Goal: Check status

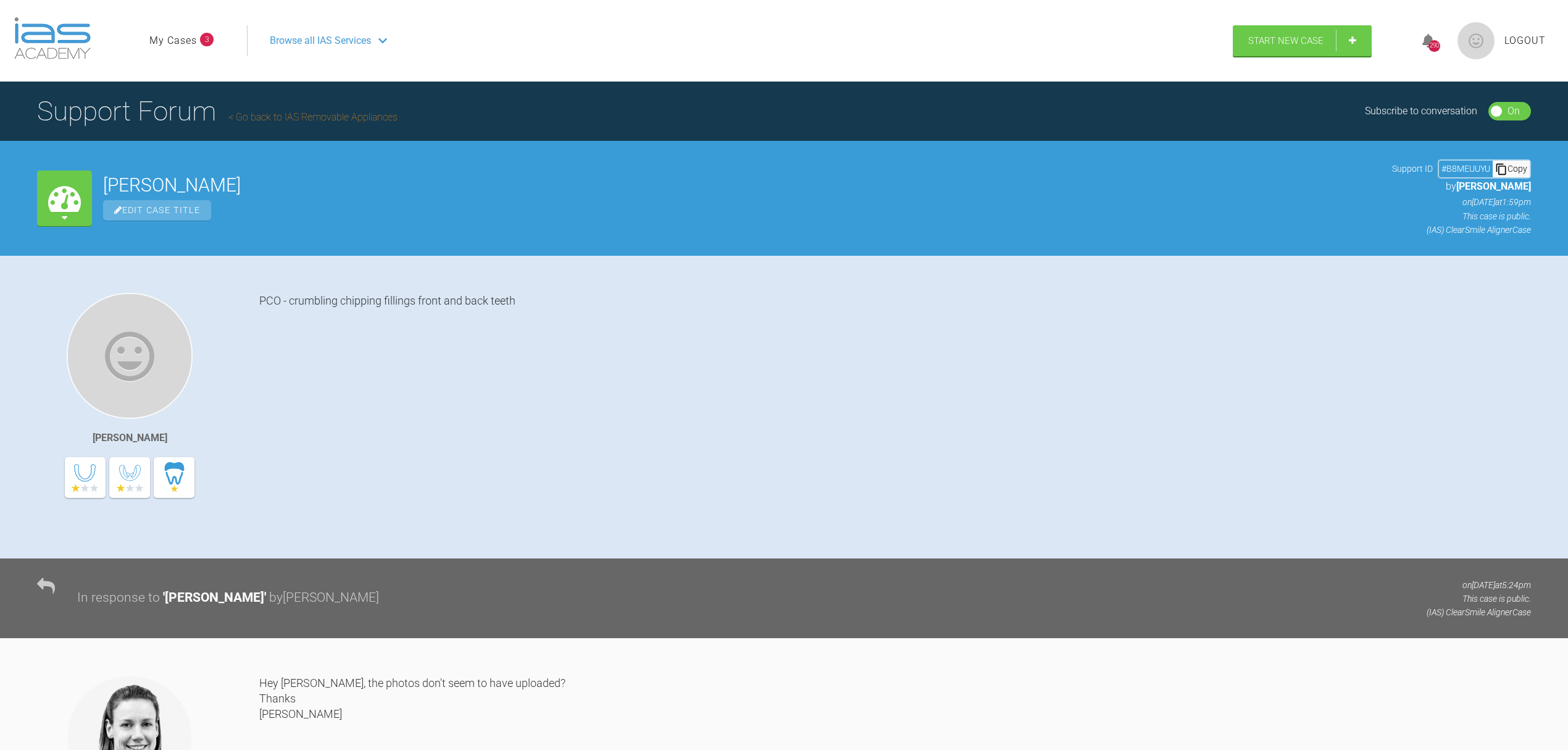
click at [203, 37] on span "3" at bounding box center [207, 39] width 13 height 13
click at [207, 35] on span "3" at bounding box center [207, 39] width 13 height 13
click at [181, 35] on link "My Cases" at bounding box center [173, 40] width 48 height 16
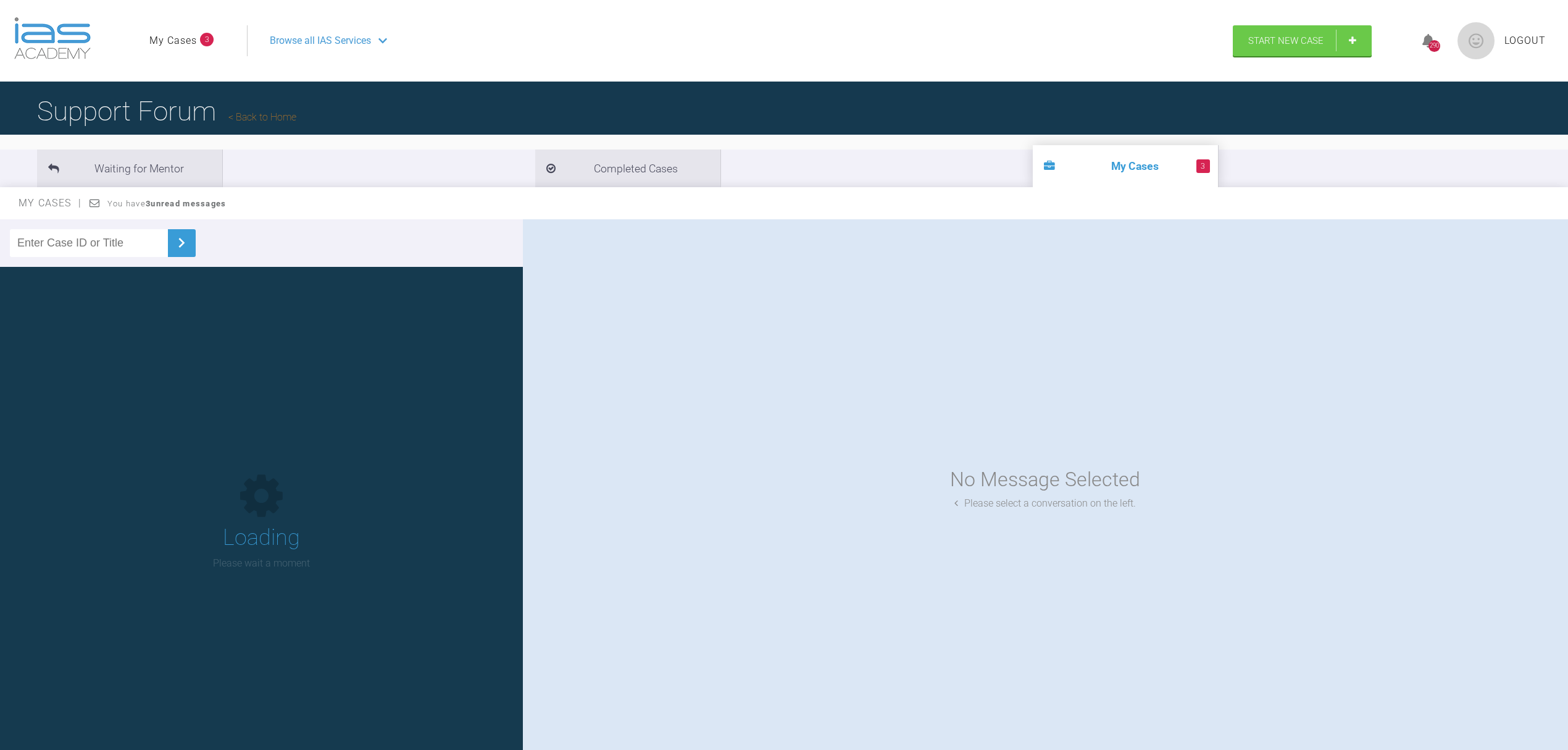
click at [181, 35] on link "My Cases" at bounding box center [173, 40] width 48 height 16
